Goal: Information Seeking & Learning: Find specific fact

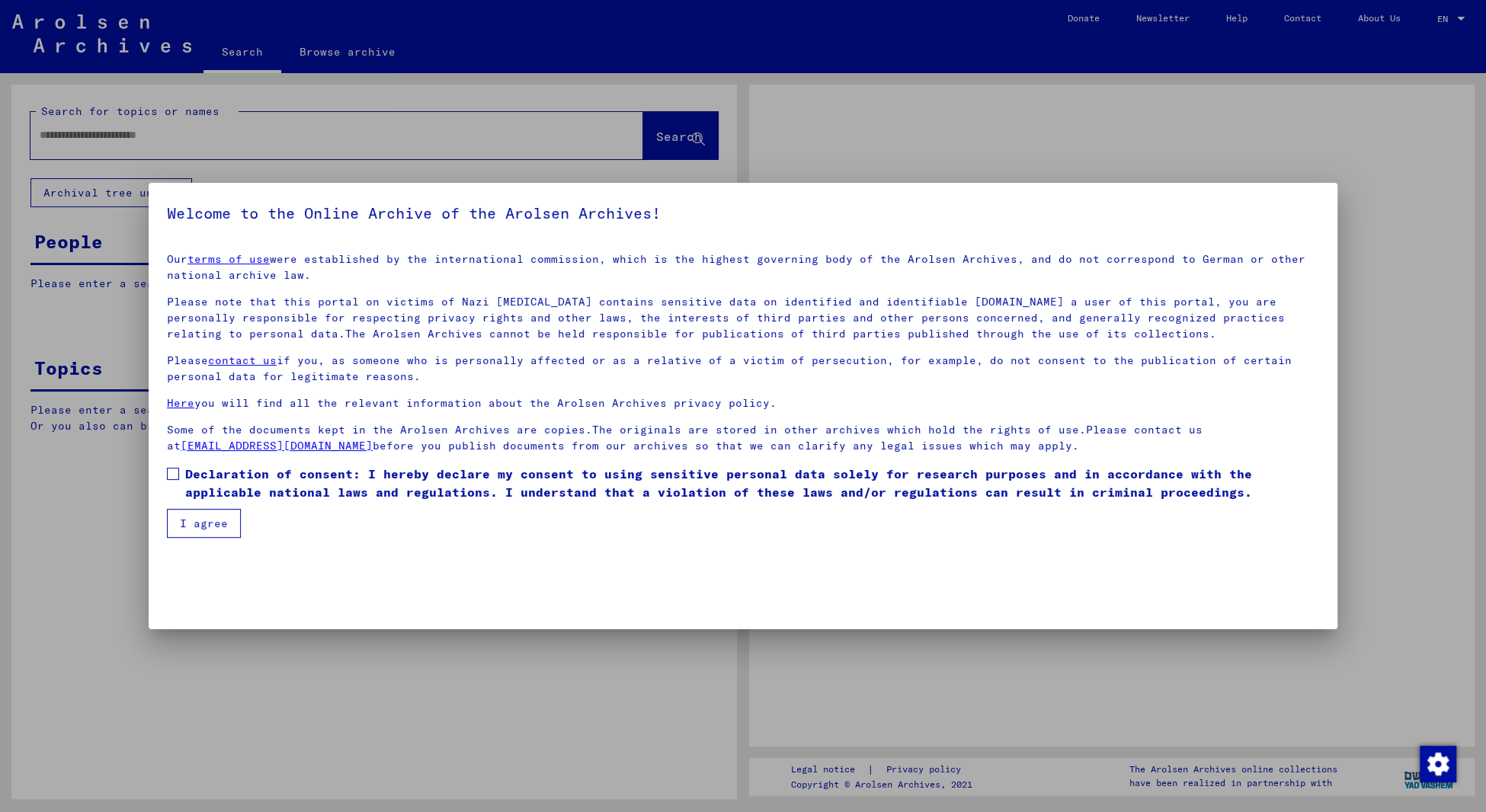
click at [191, 134] on div at bounding box center [743, 406] width 1486 height 812
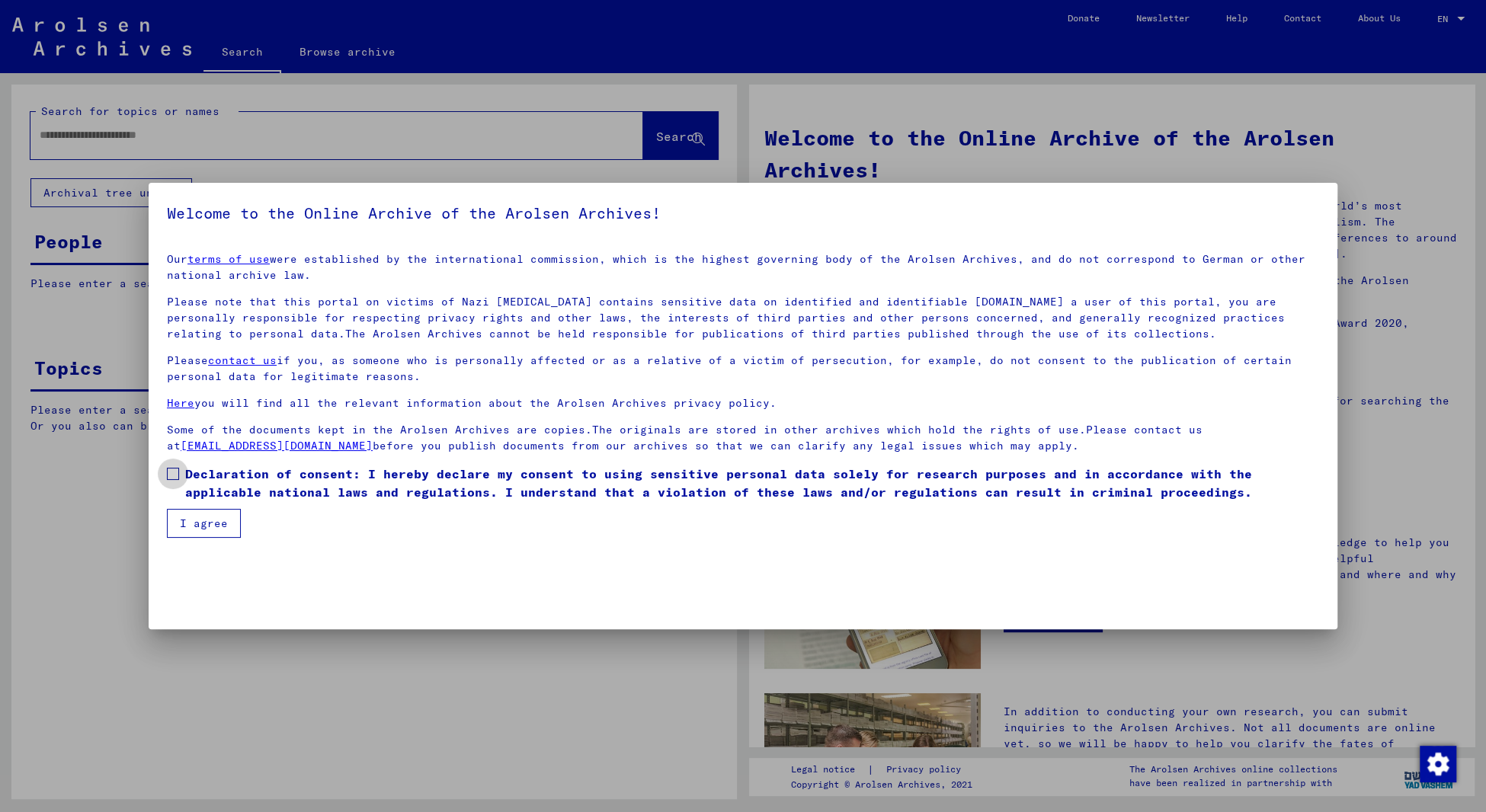
click at [169, 474] on span at bounding box center [173, 474] width 12 height 12
click at [198, 522] on button "I agree" at bounding box center [204, 523] width 74 height 29
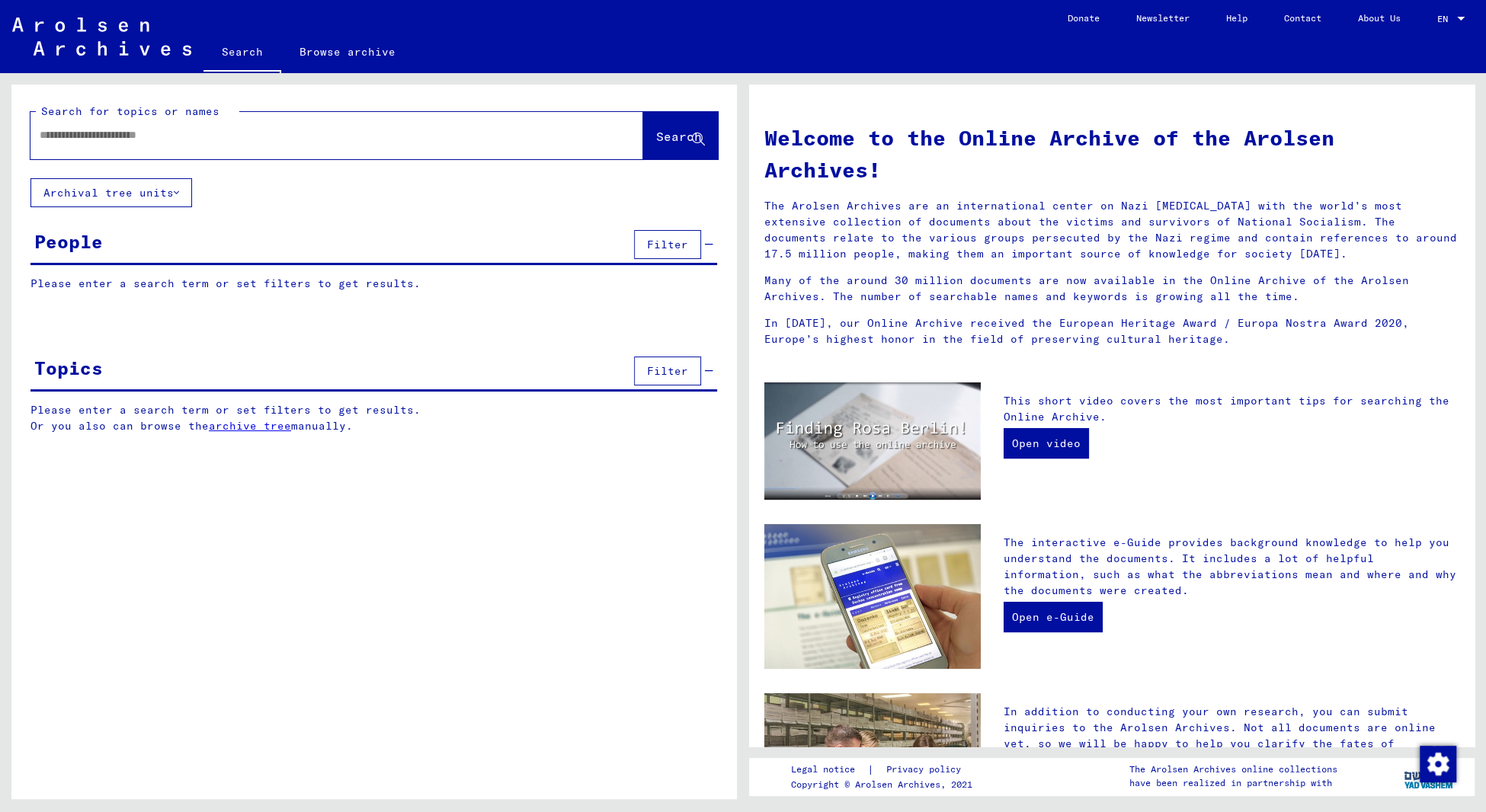
click at [110, 140] on input "text" at bounding box center [319, 135] width 558 height 16
type input "**********"
click at [664, 136] on span "Search" at bounding box center [679, 136] width 46 height 15
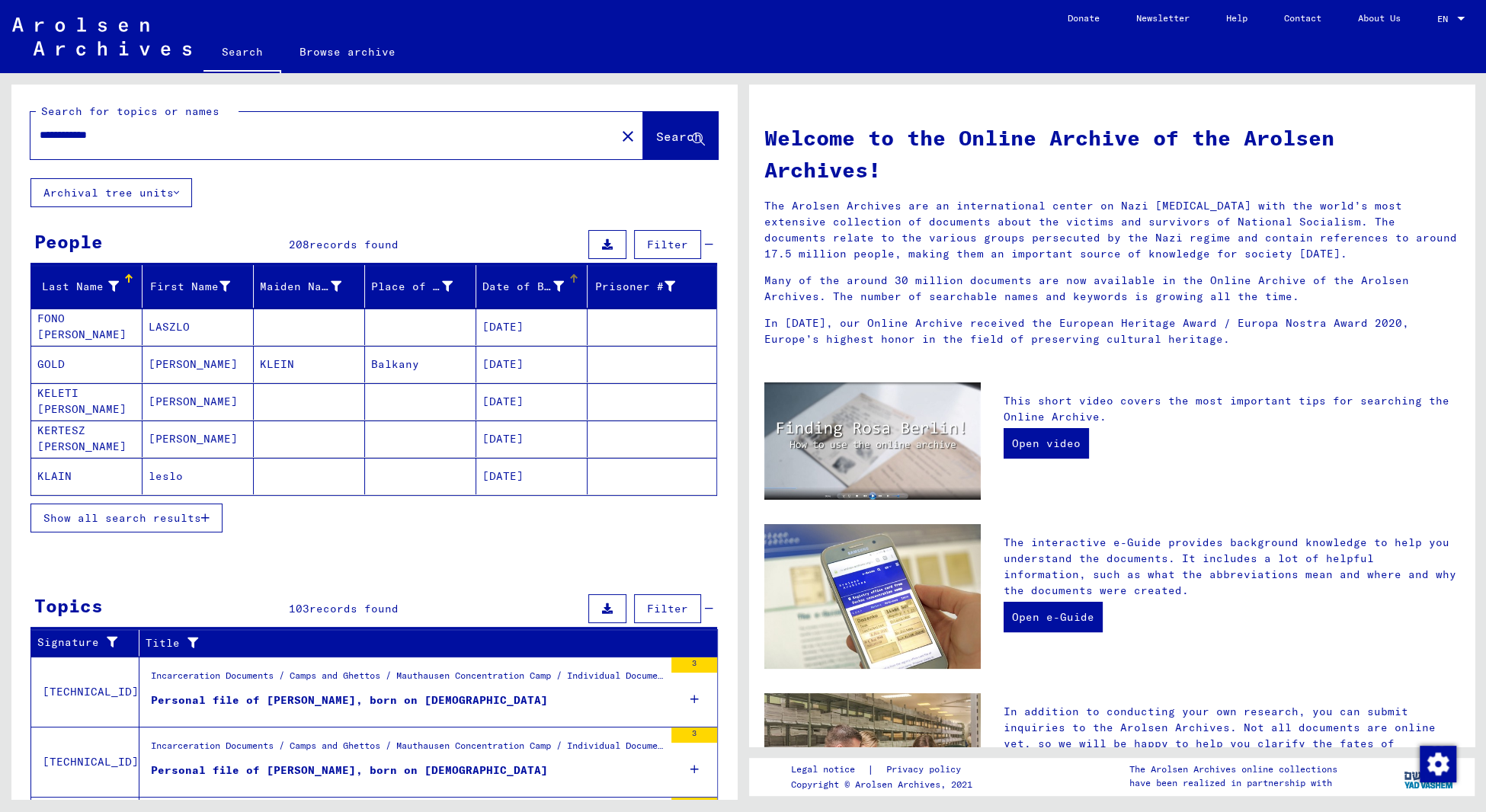
click at [494, 289] on div "Date of Birth" at bounding box center [523, 287] width 82 height 16
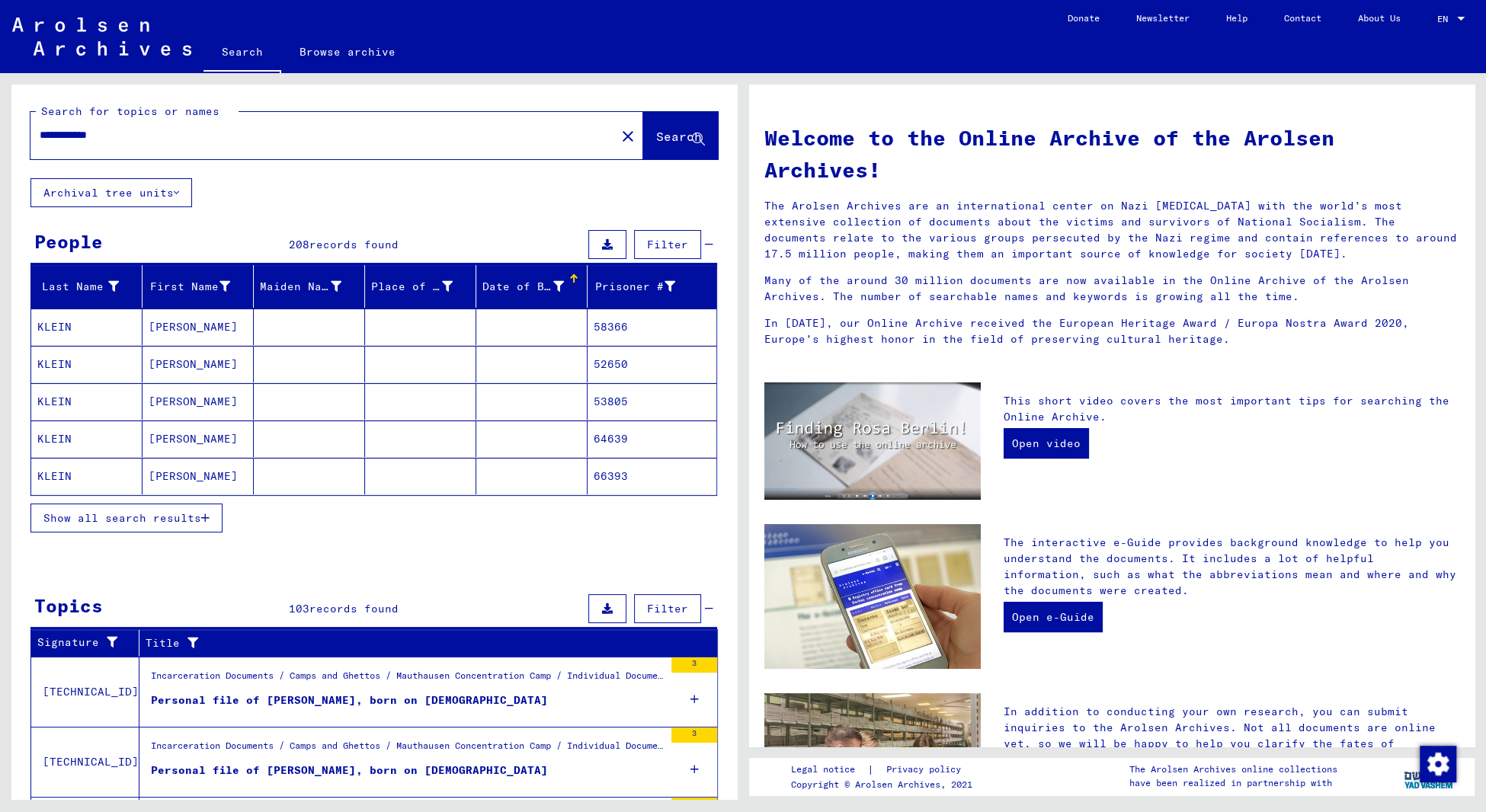
click at [190, 524] on span "Show all search results" at bounding box center [122, 518] width 158 height 14
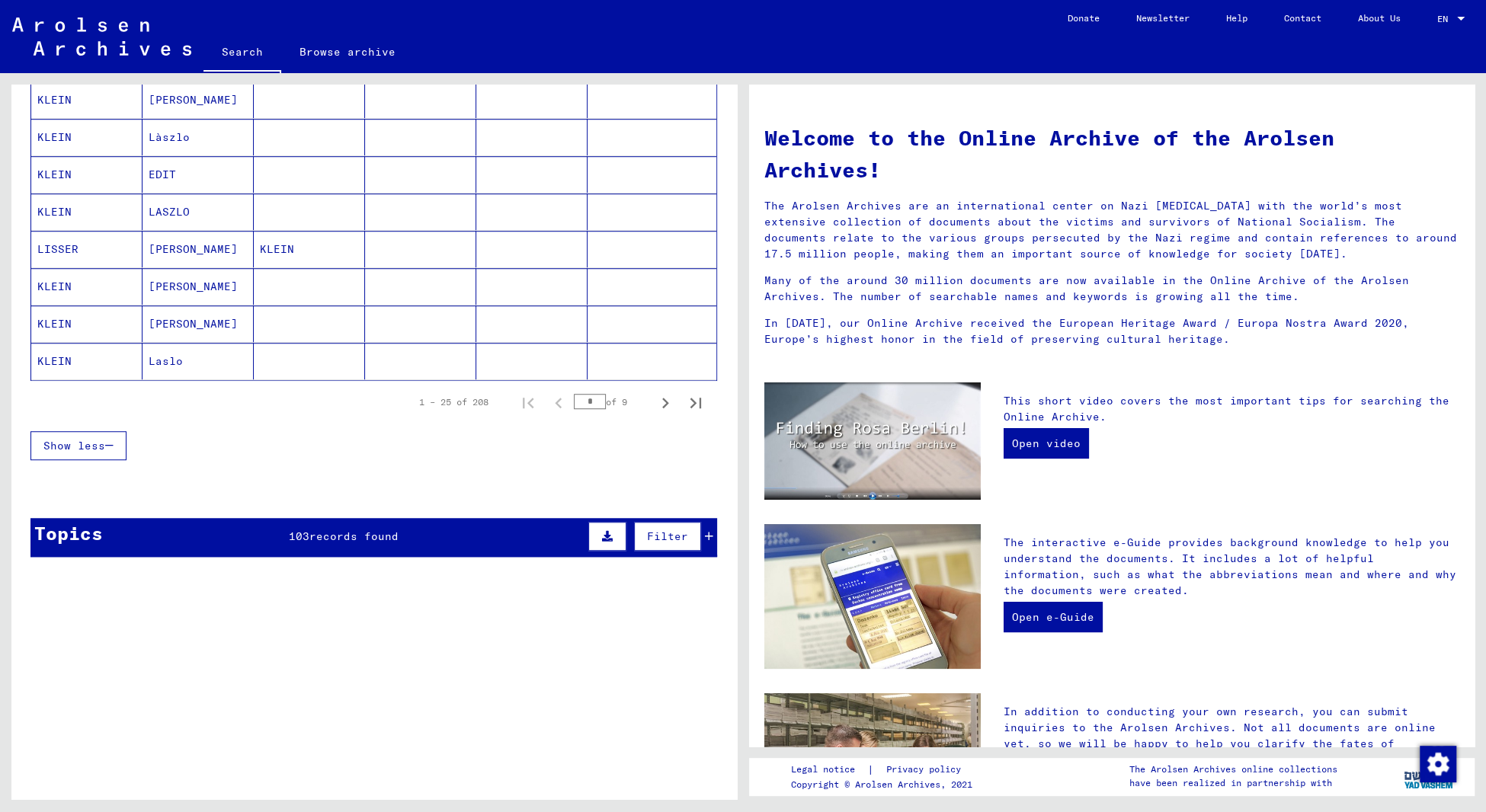
scroll to position [898, 0]
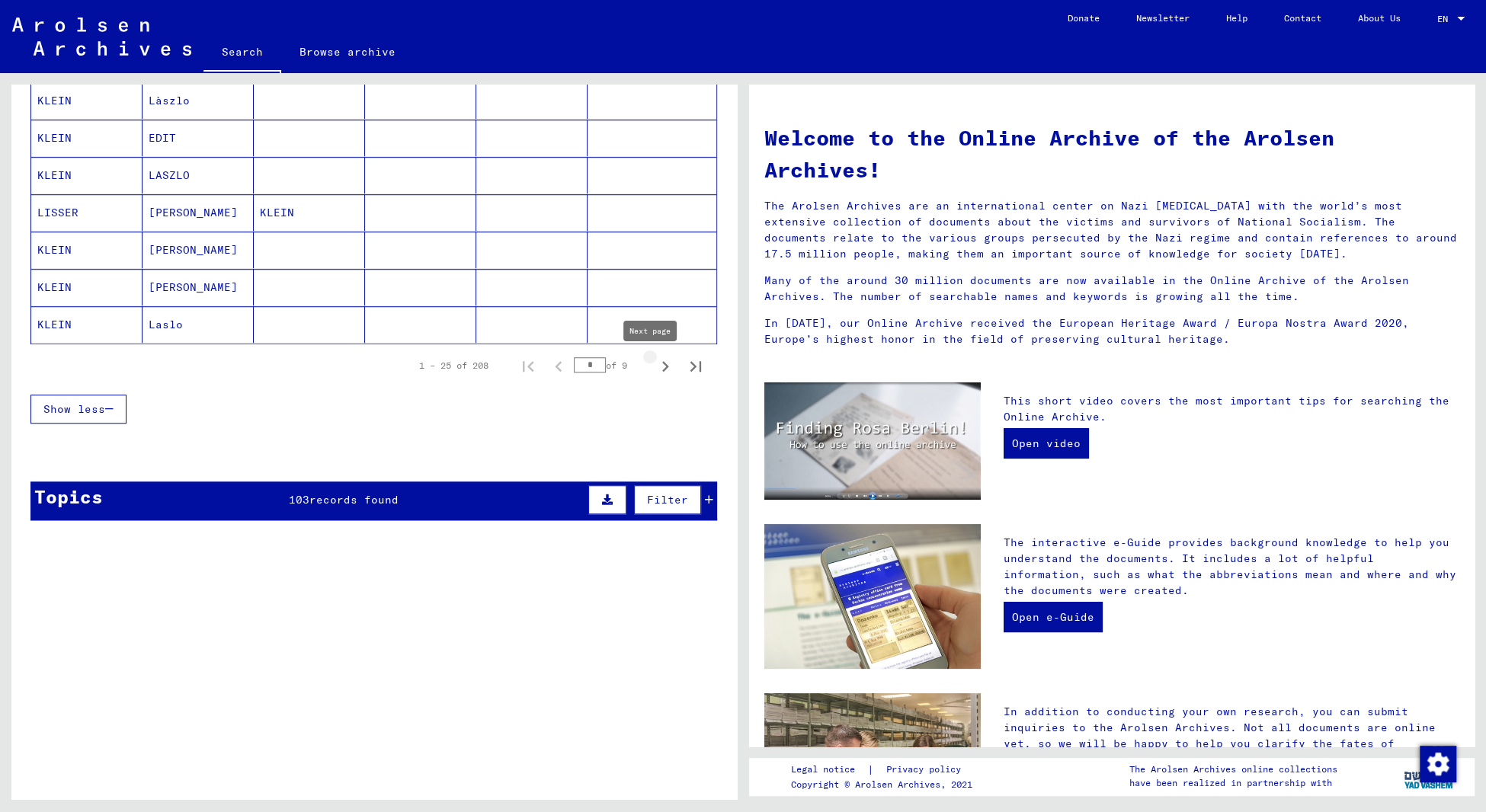
click at [654, 373] on icon "Next page" at bounding box center [664, 366] width 21 height 21
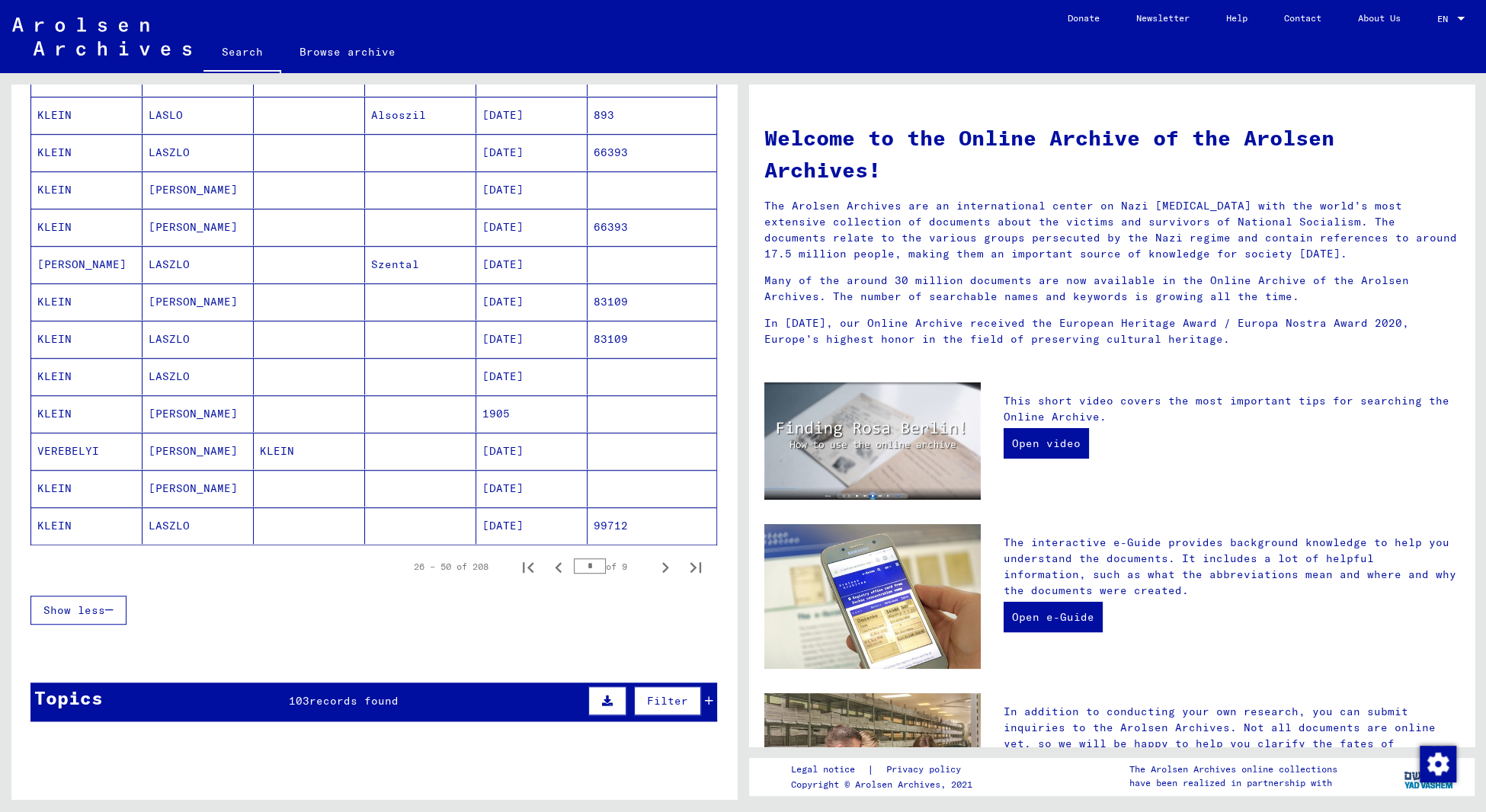
scroll to position [735, 0]
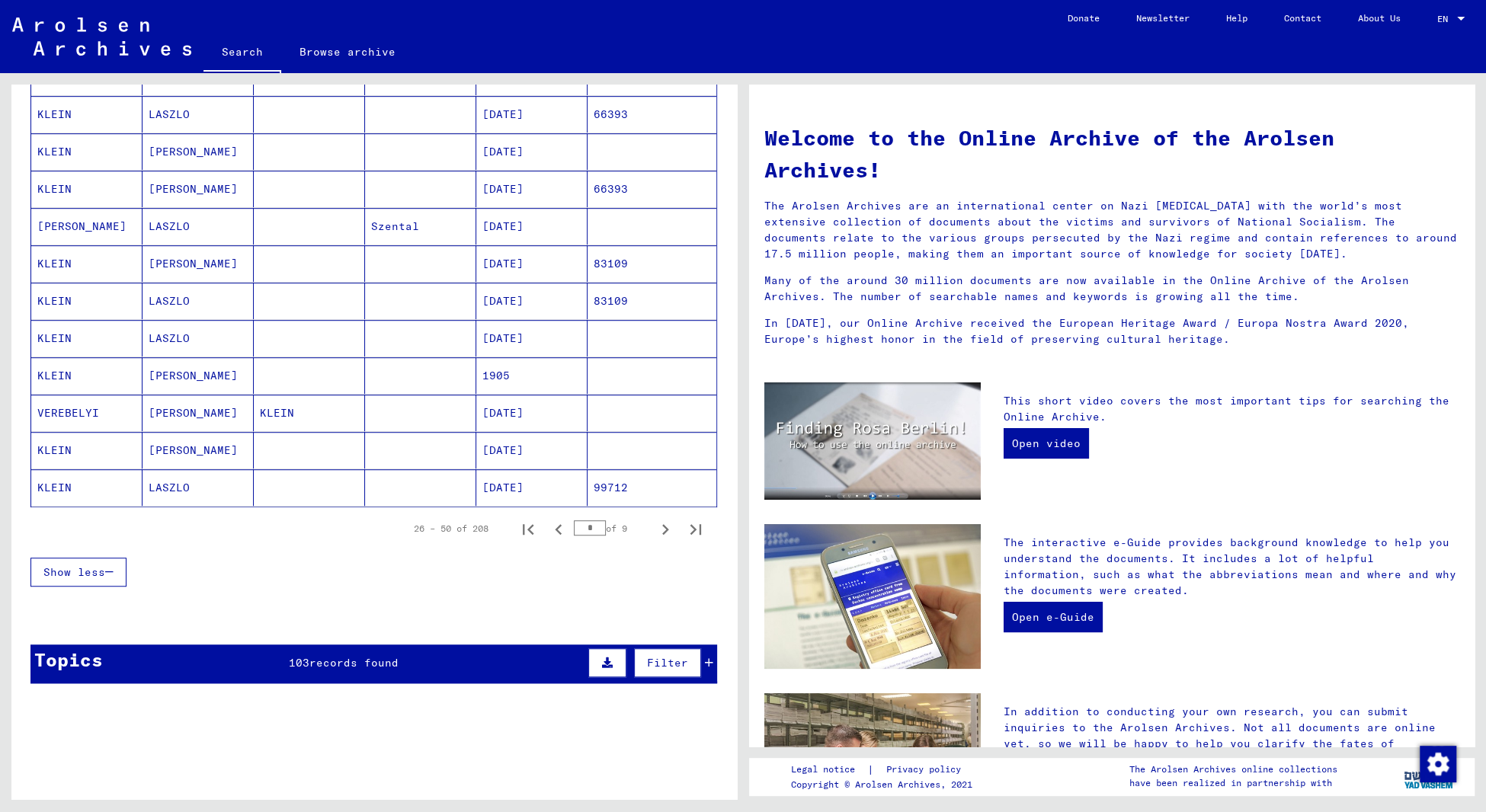
click at [485, 383] on mat-cell "1905" at bounding box center [531, 375] width 111 height 37
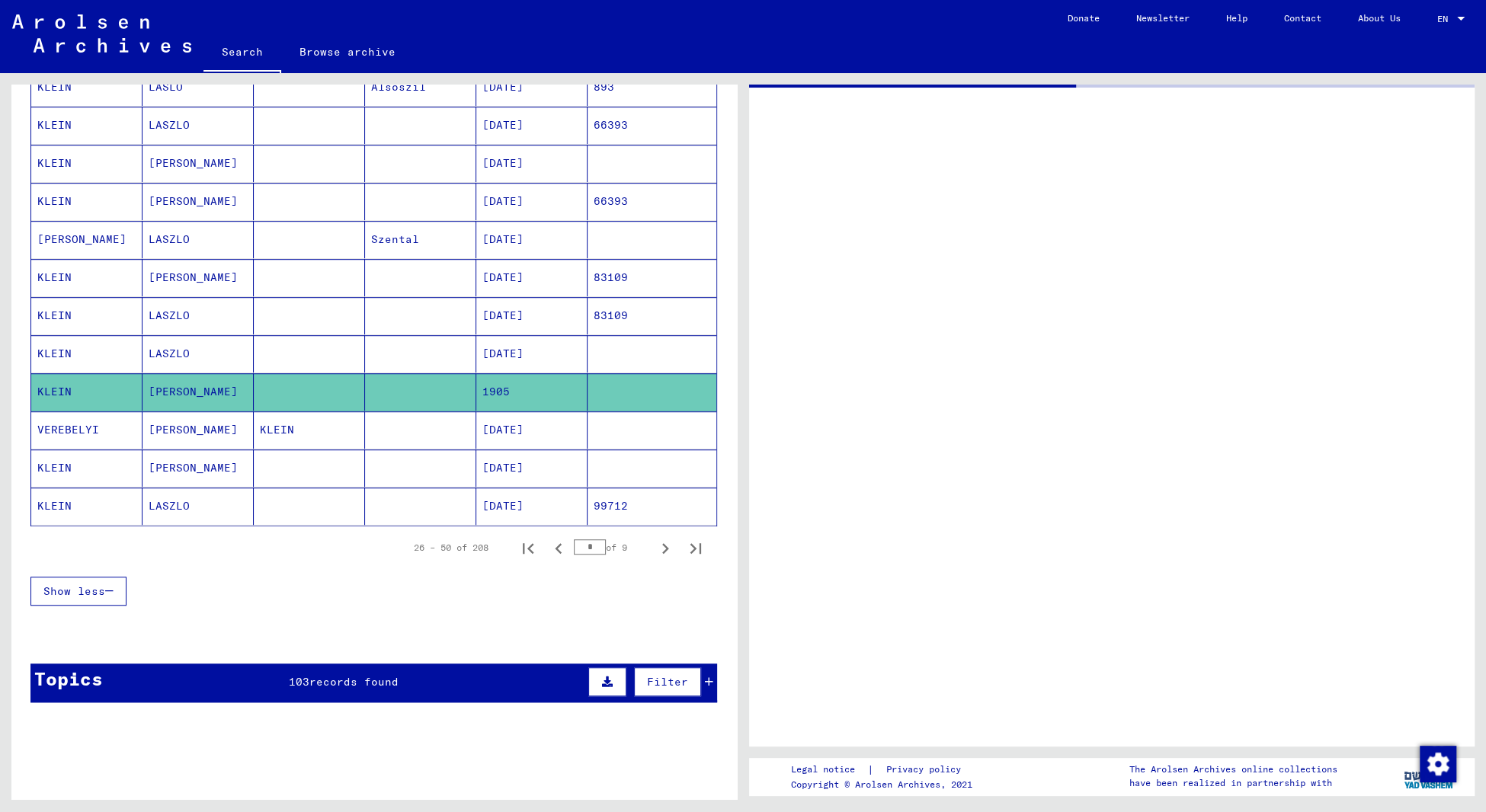
scroll to position [747, 0]
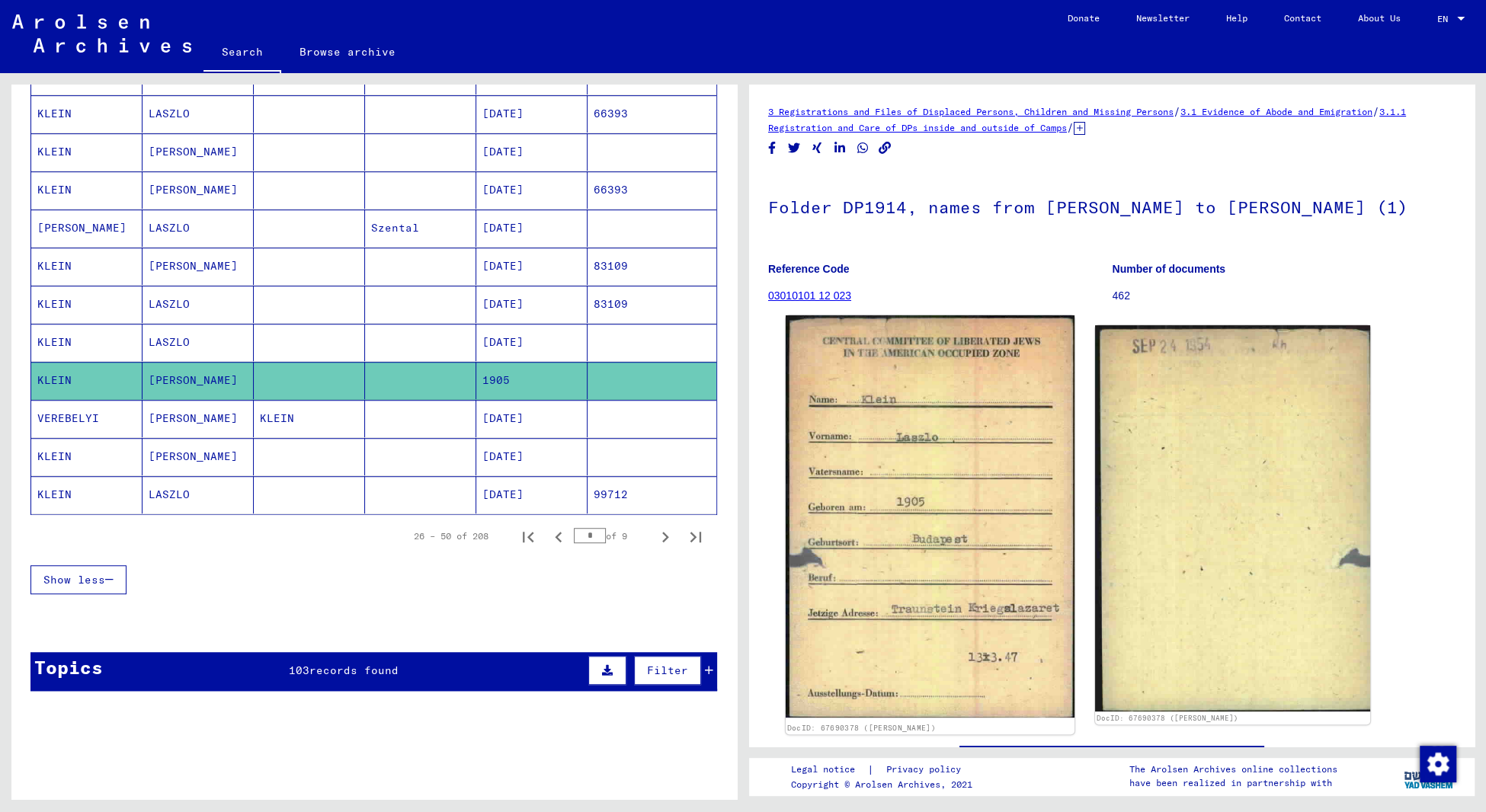
click at [929, 542] on img at bounding box center [929, 516] width 289 height 402
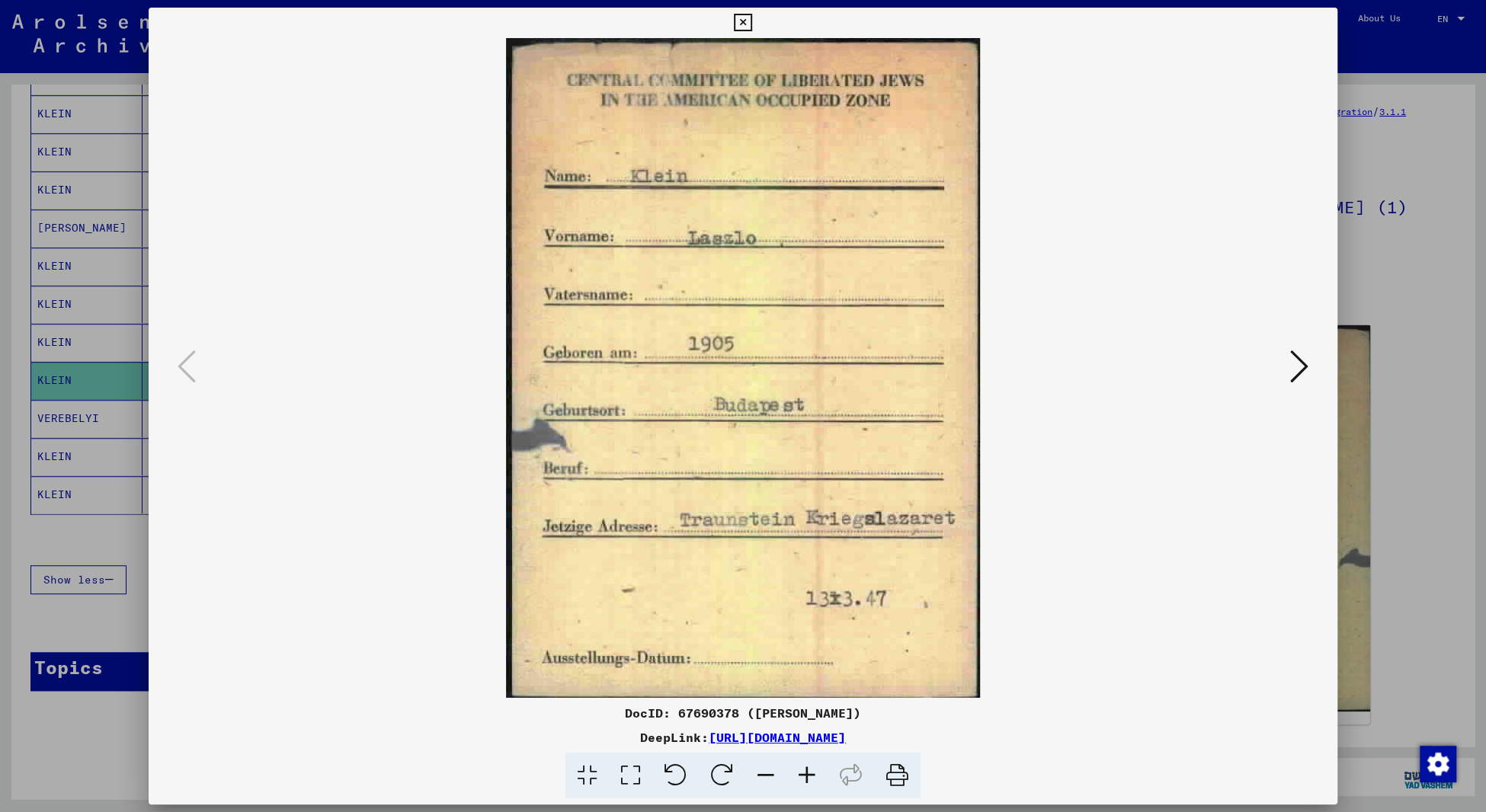
click at [1300, 369] on icon at bounding box center [1299, 366] width 18 height 37
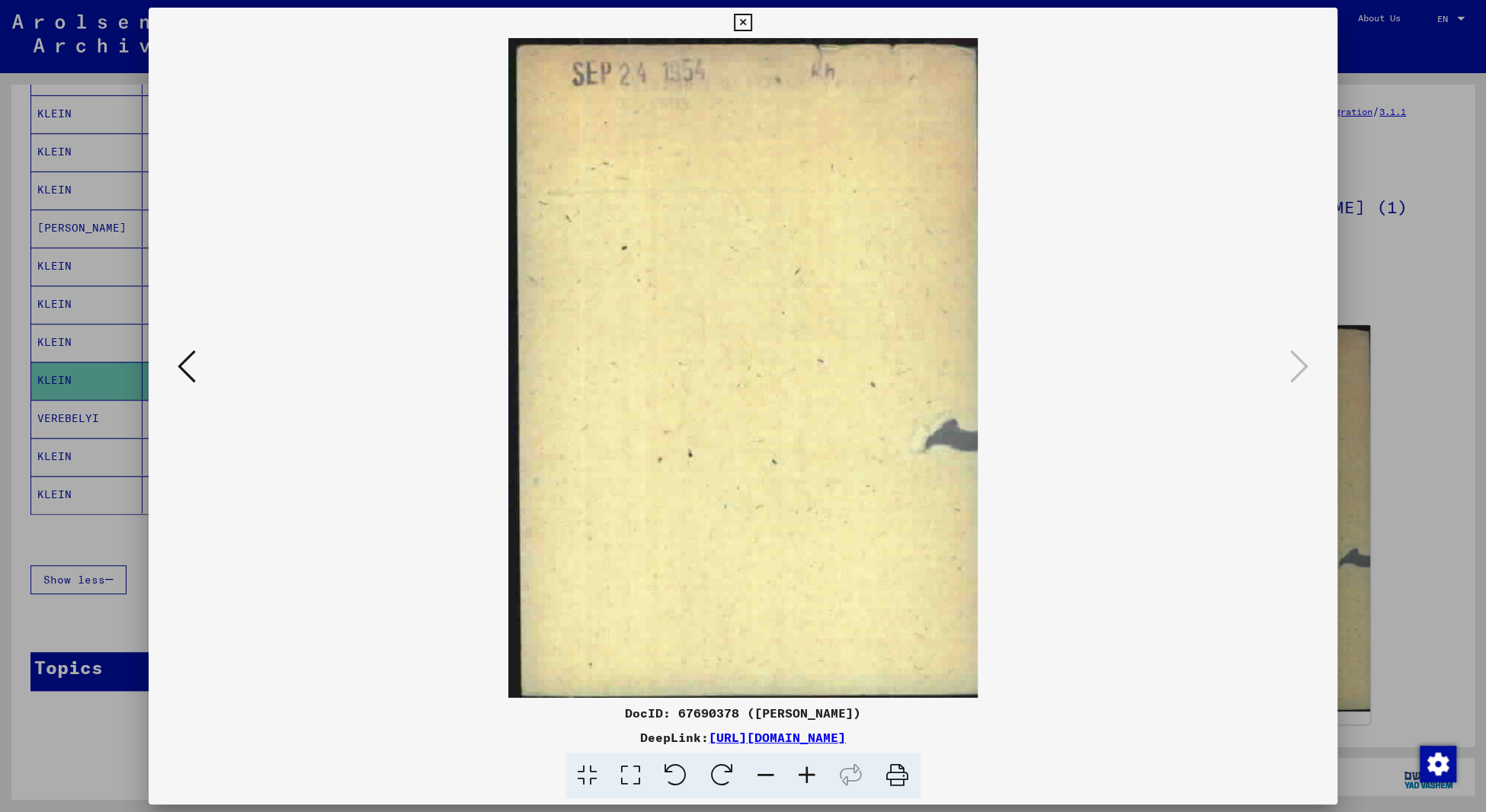
click at [751, 23] on icon at bounding box center [743, 23] width 18 height 18
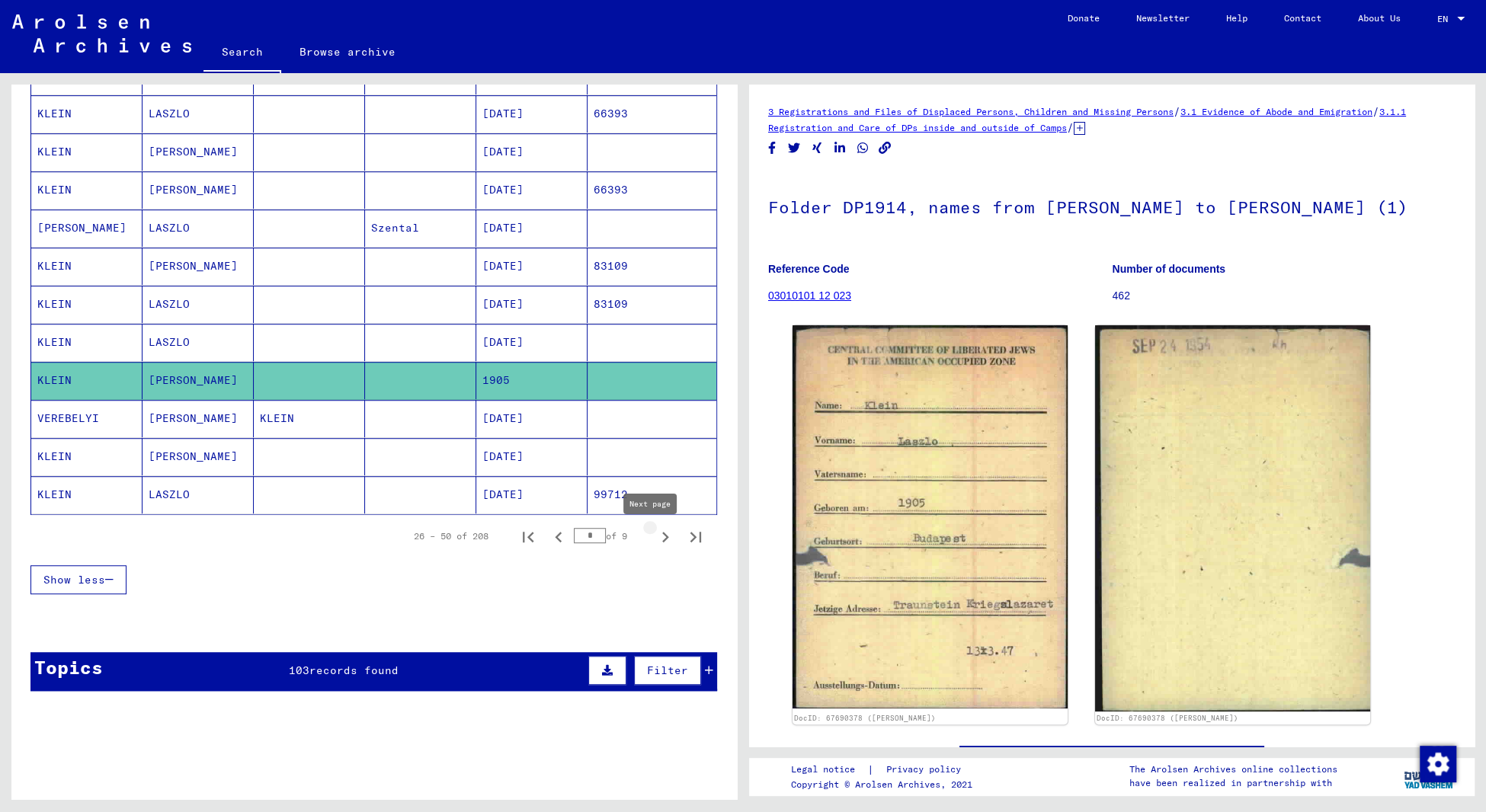
click at [662, 542] on icon "Next page" at bounding box center [665, 537] width 7 height 11
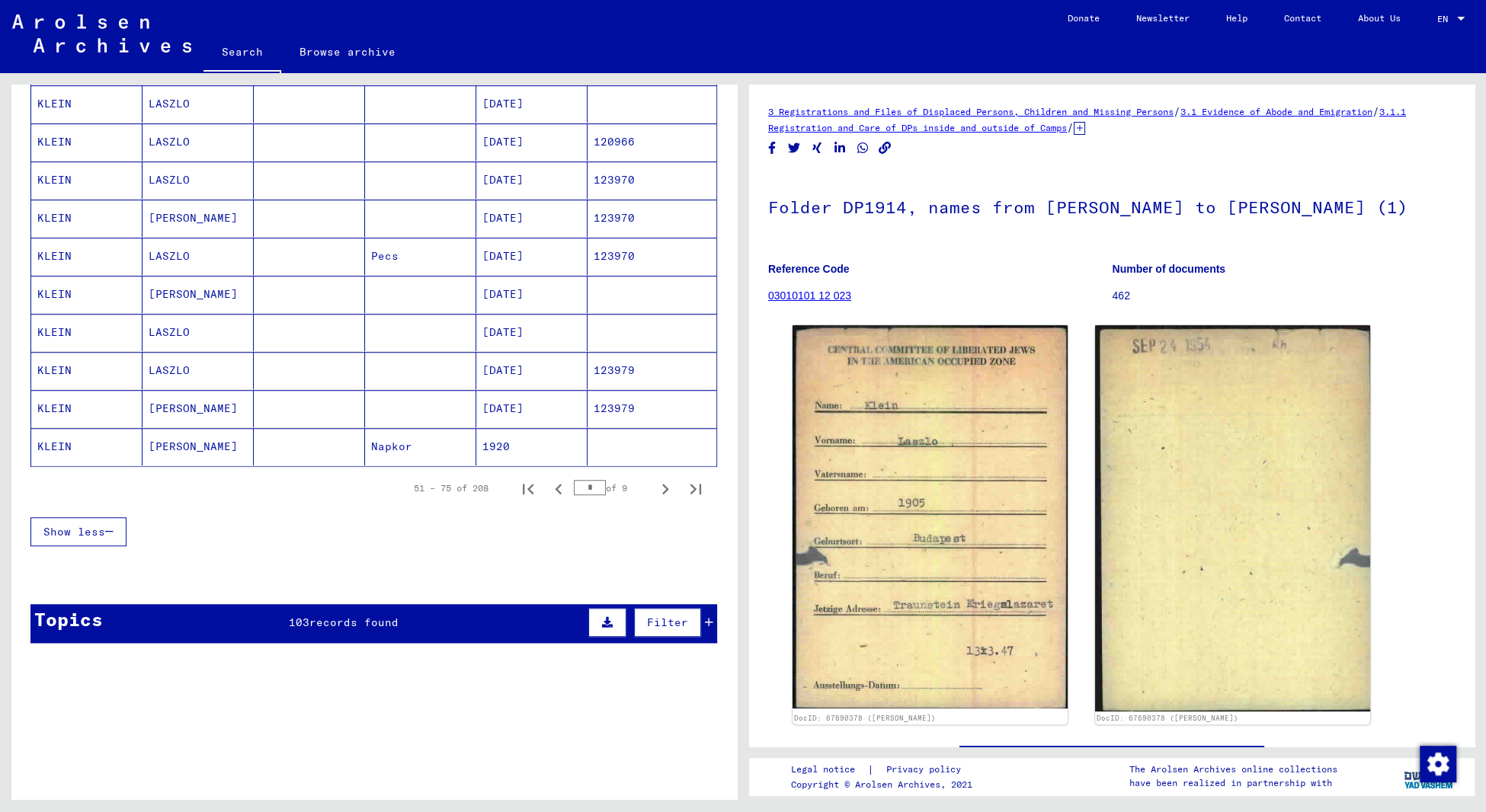
scroll to position [980, 0]
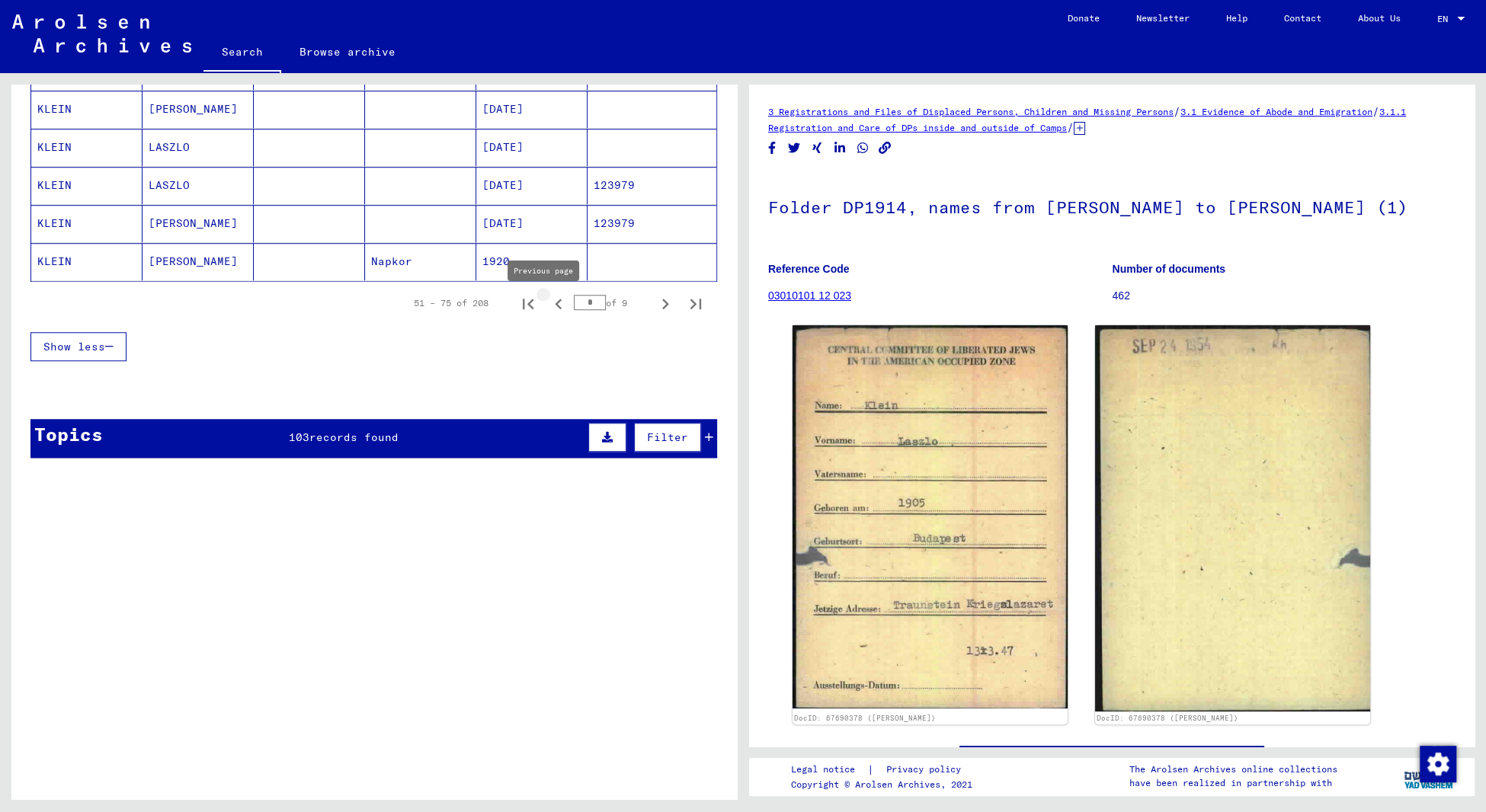
click at [555, 309] on icon "Previous page" at bounding box center [558, 304] width 7 height 11
type input "*"
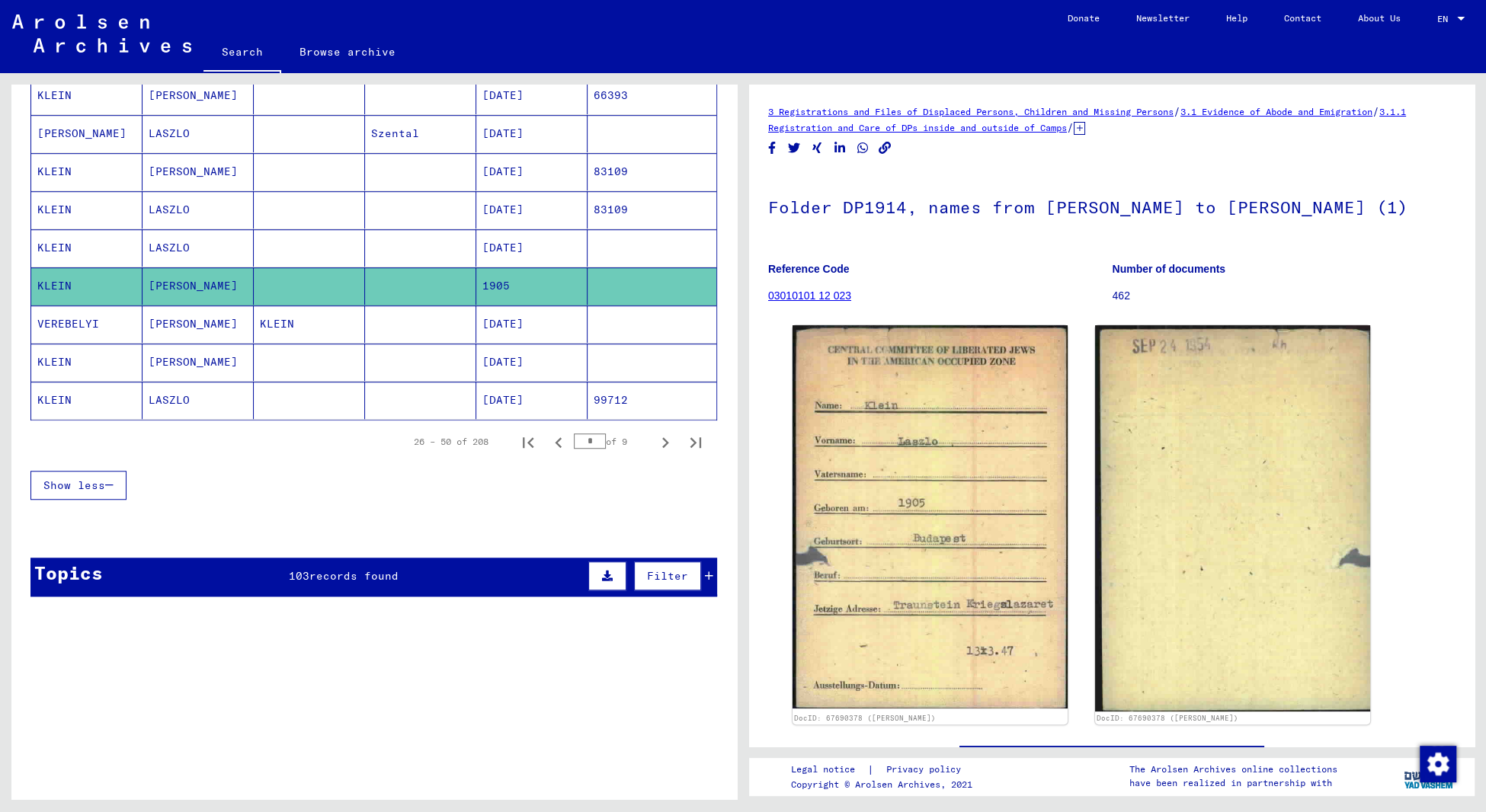
scroll to position [817, 0]
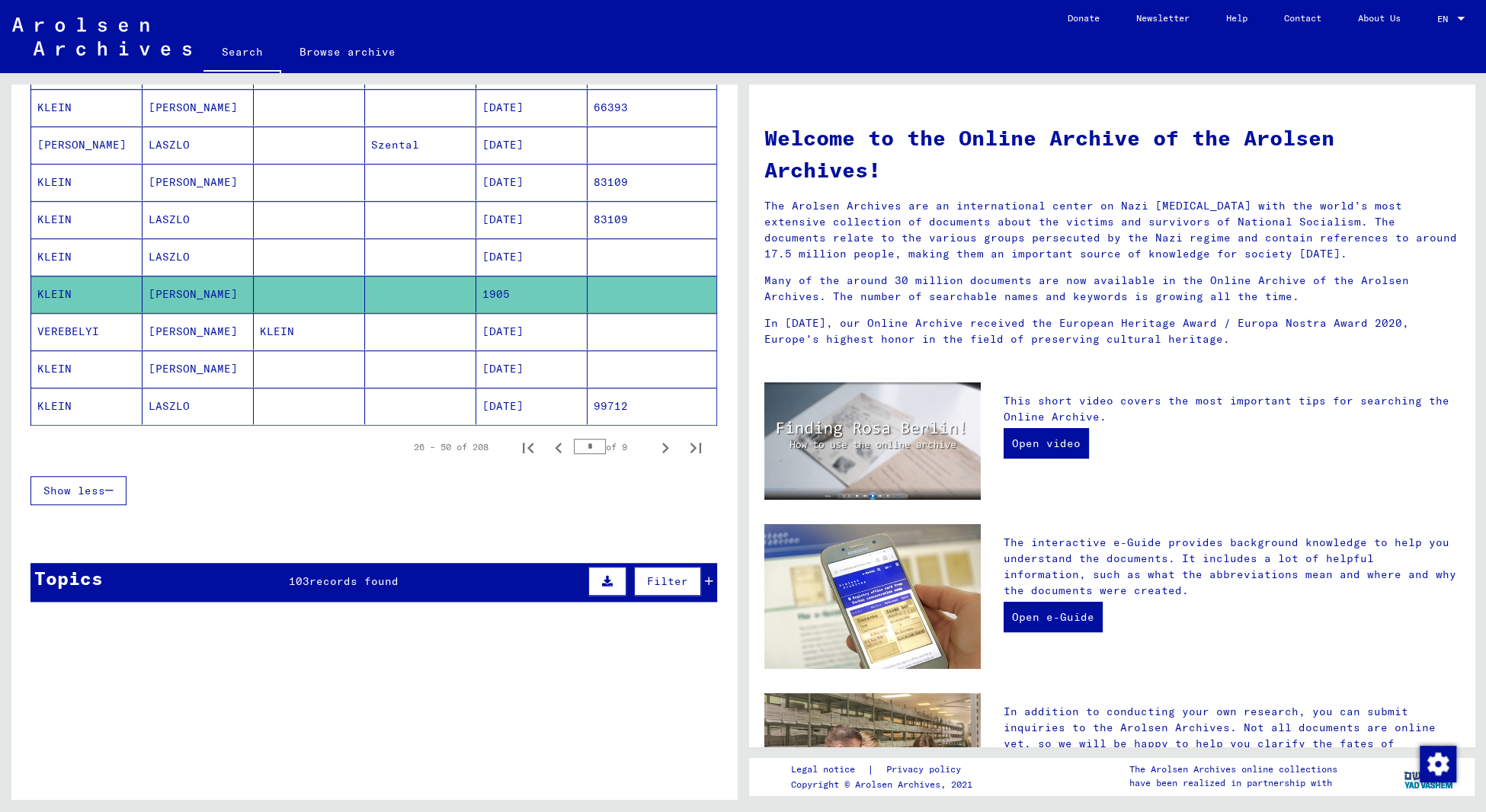
scroll to position [804, 0]
